Goal: Task Accomplishment & Management: Manage account settings

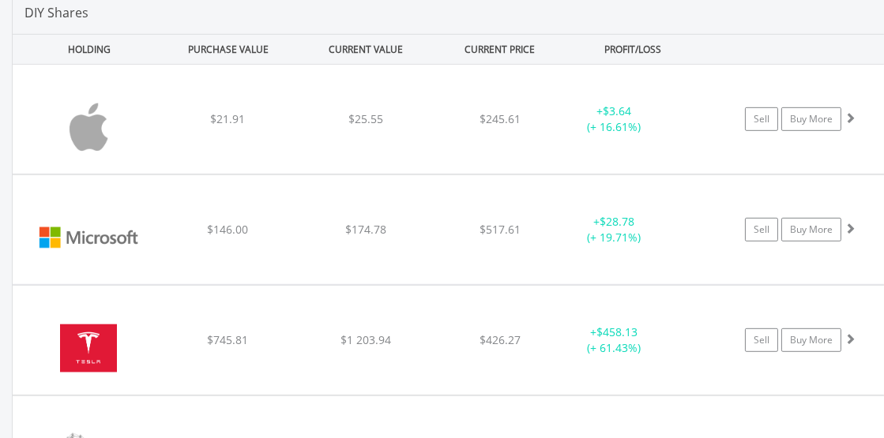
scroll to position [1168, 0]
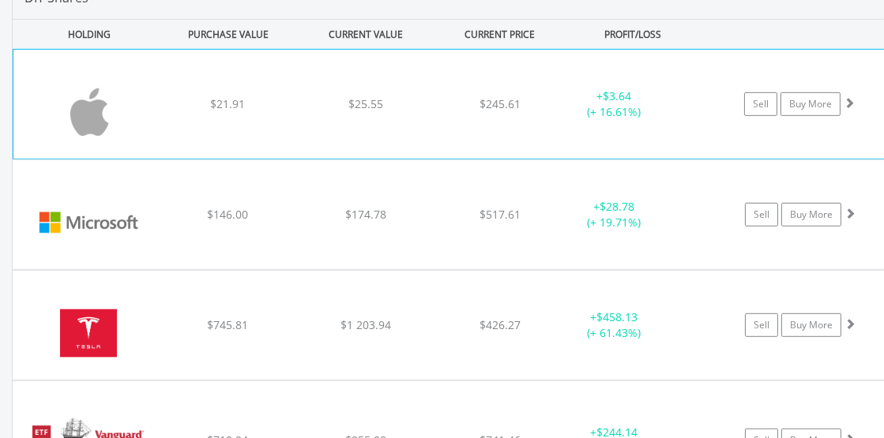
click at [94, 123] on img at bounding box center [89, 111] width 136 height 85
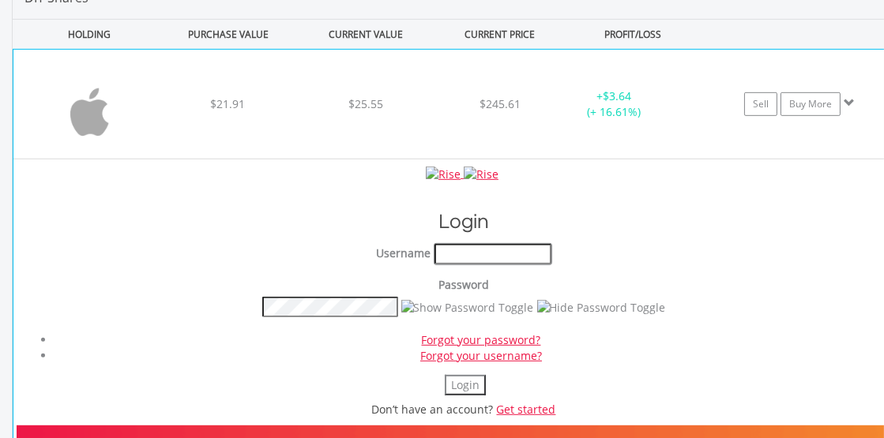
type input "********"
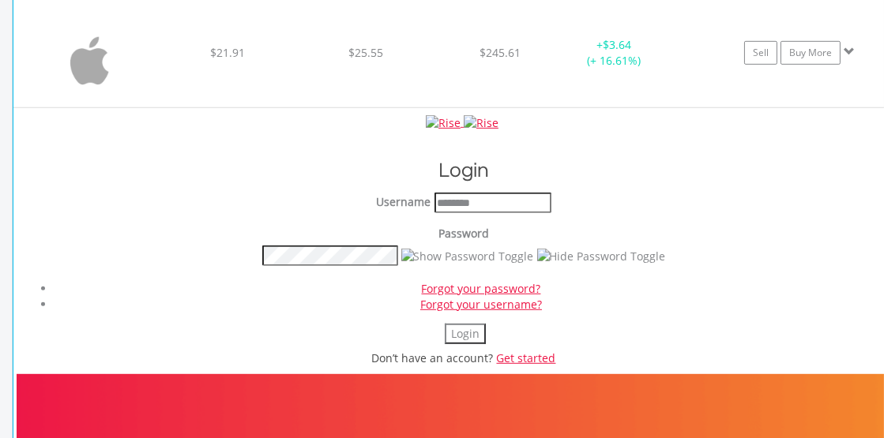
scroll to position [1228, 0]
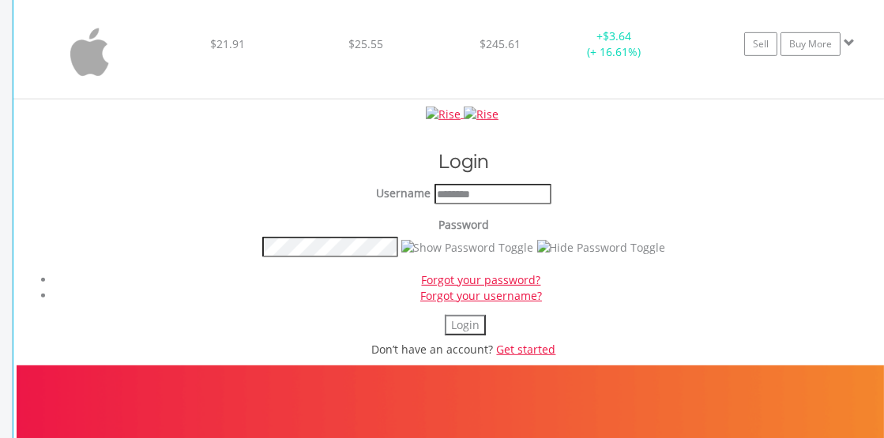
click at [88, 73] on img at bounding box center [89, 51] width 136 height 85
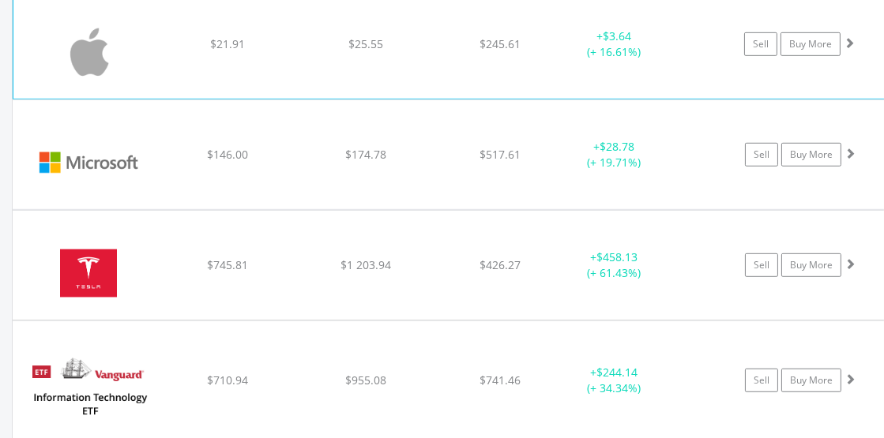
click at [98, 74] on img at bounding box center [89, 51] width 136 height 85
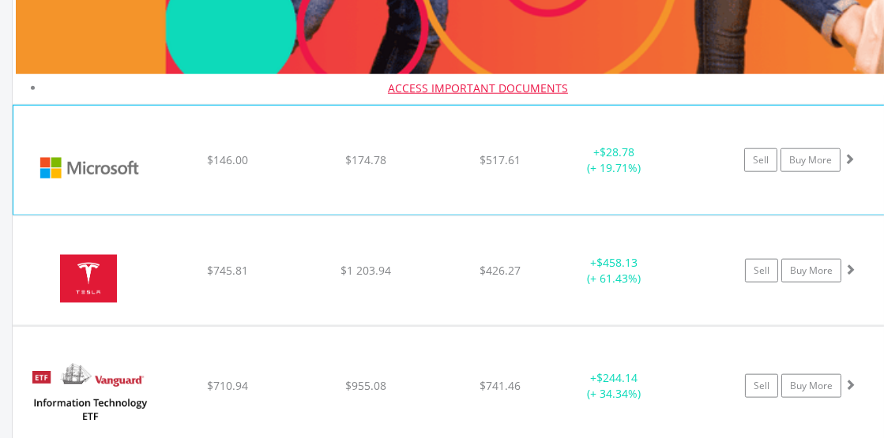
scroll to position [2458, 0]
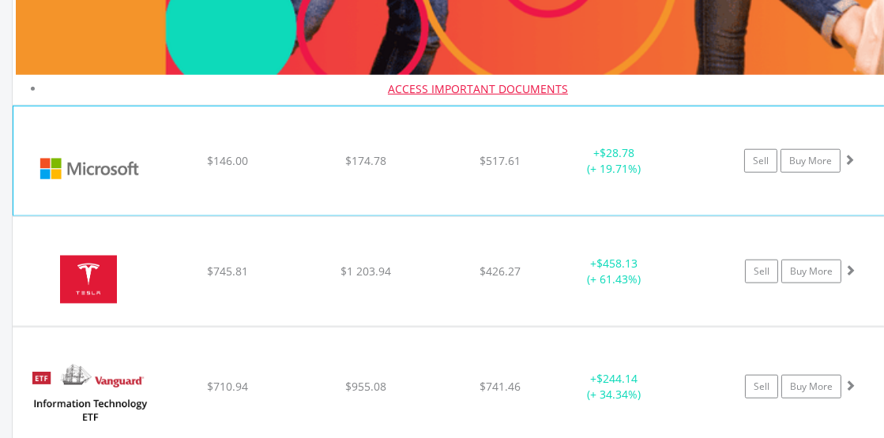
click at [54, 177] on img at bounding box center [89, 168] width 136 height 85
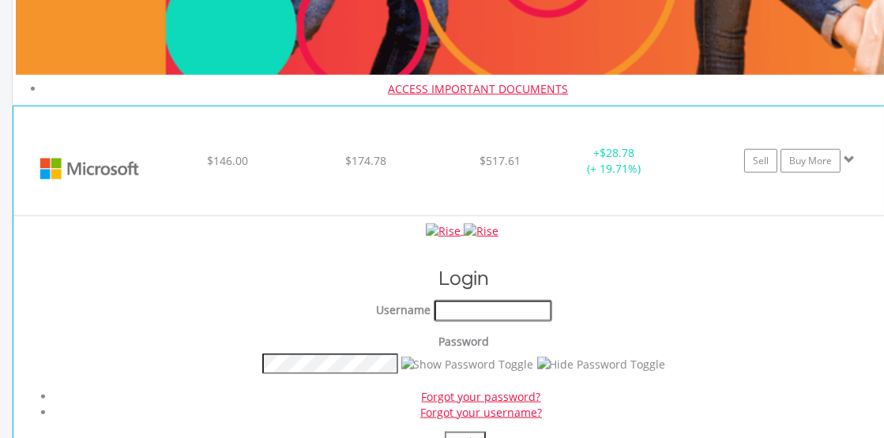
type input "********"
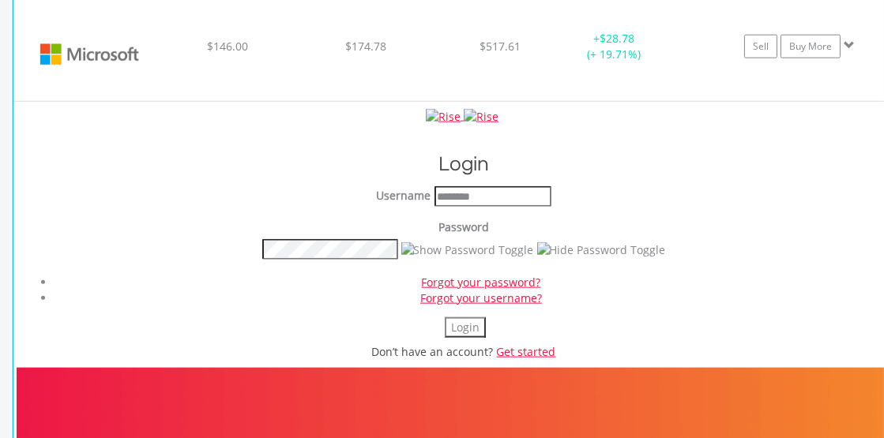
scroll to position [2604, 0]
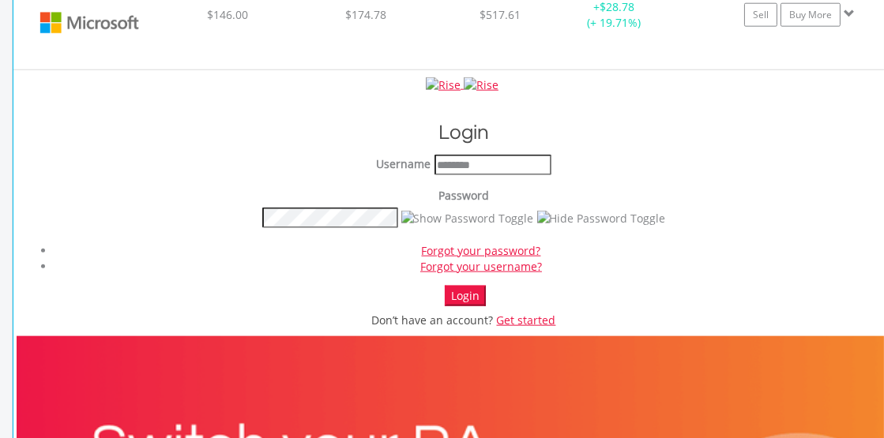
click at [460, 297] on button "Login" at bounding box center [465, 296] width 41 height 21
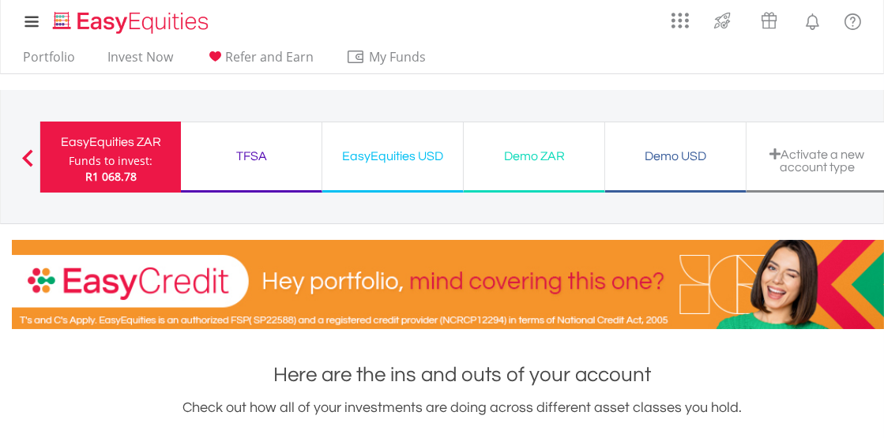
click at [388, 155] on div "EasyEquities USD" at bounding box center [393, 156] width 122 height 22
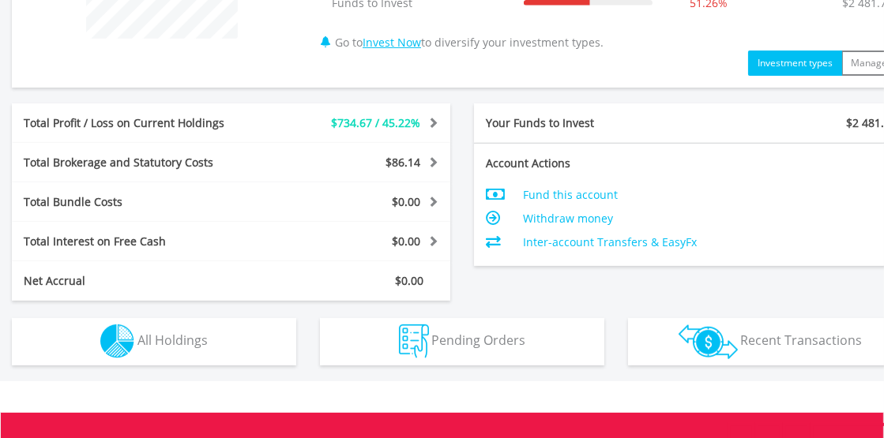
scroll to position [731, 0]
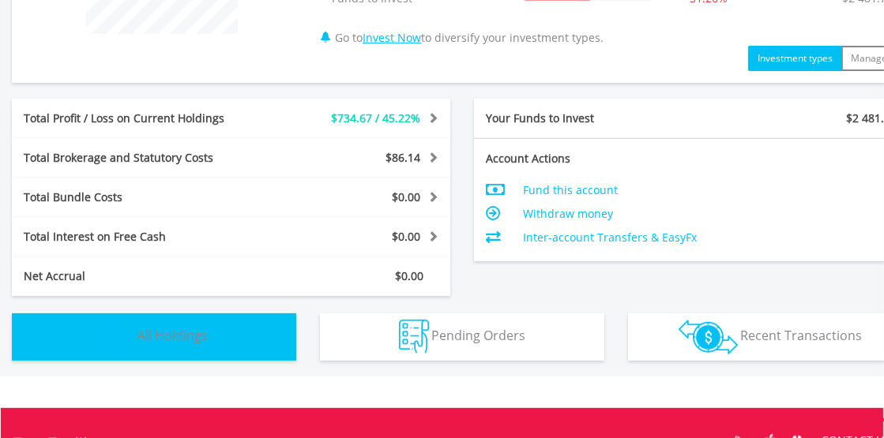
click at [104, 328] on img "button" at bounding box center [117, 337] width 34 height 34
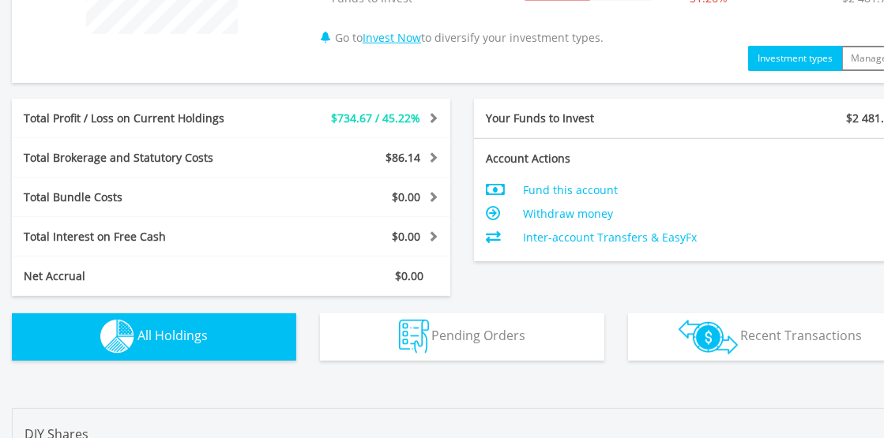
scroll to position [1138, 0]
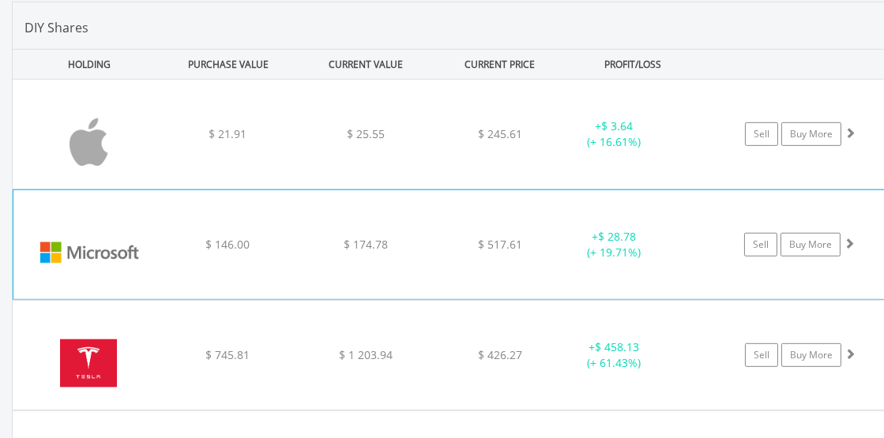
click at [52, 266] on img at bounding box center [89, 252] width 136 height 85
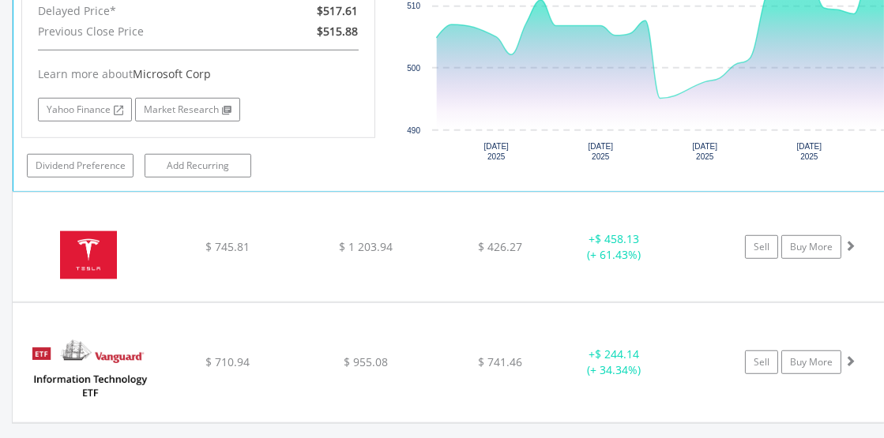
scroll to position [1577, 0]
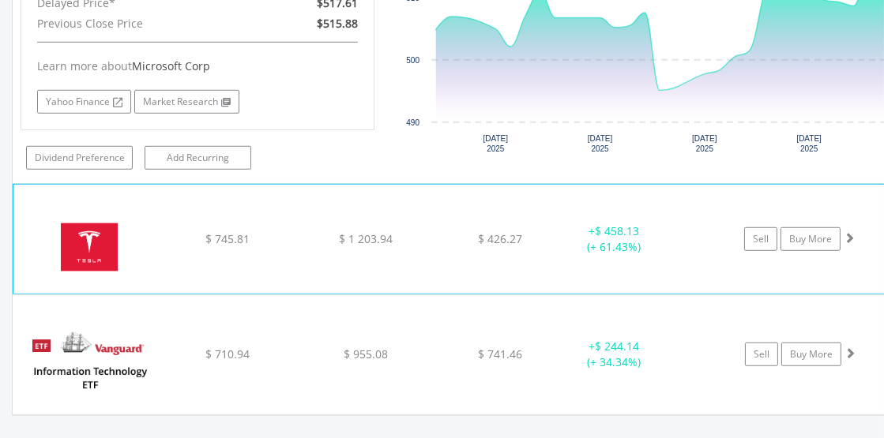
click at [84, 261] on img at bounding box center [89, 247] width 136 height 85
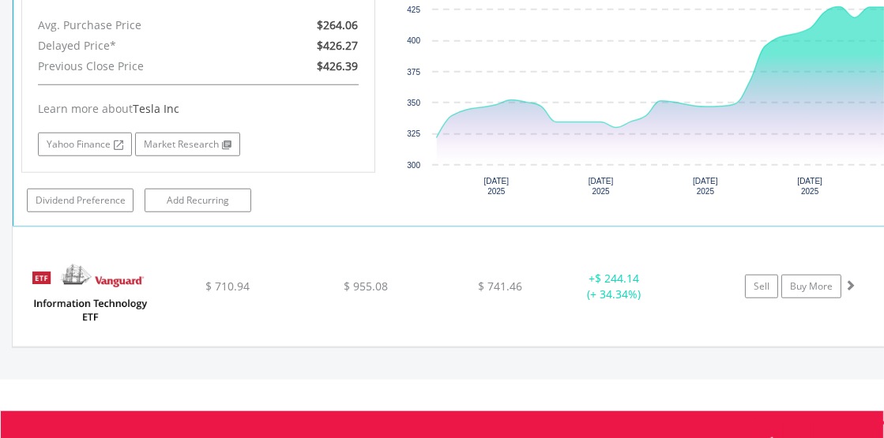
scroll to position [1986, 0]
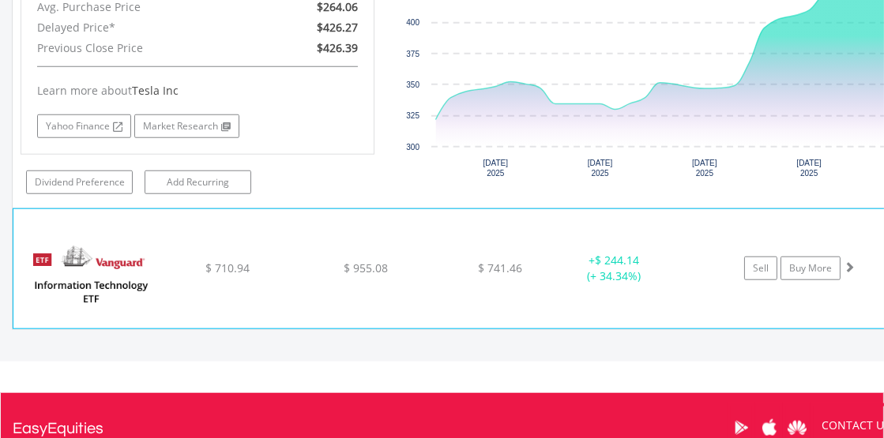
click at [77, 262] on img at bounding box center [89, 276] width 136 height 95
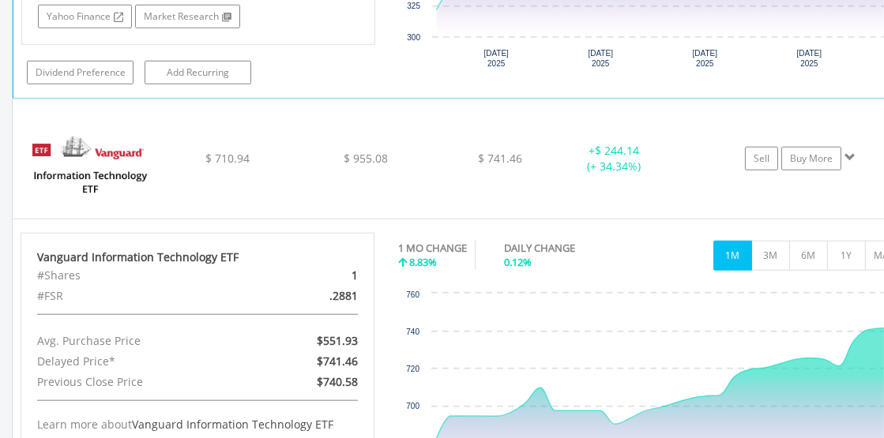
scroll to position [2104, 0]
